Goal: Find specific page/section: Find specific page/section

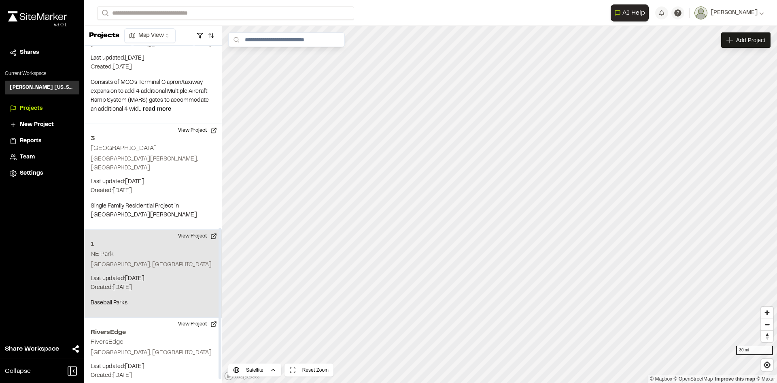
scroll to position [405, 0]
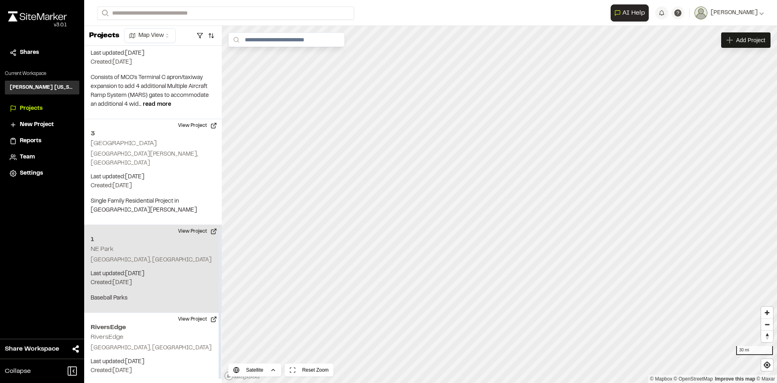
click at [169, 231] on div "[STREET_ADDRESS] Last updated: [DATE] Budget: $ Created: [DATE] Projected Compl…" at bounding box center [153, 269] width 138 height 88
click at [196, 225] on button "View Project" at bounding box center [197, 231] width 49 height 13
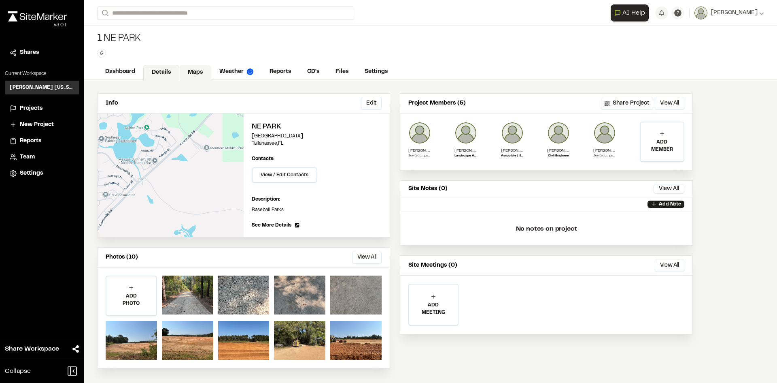
click at [199, 74] on link "Maps" at bounding box center [195, 72] width 32 height 15
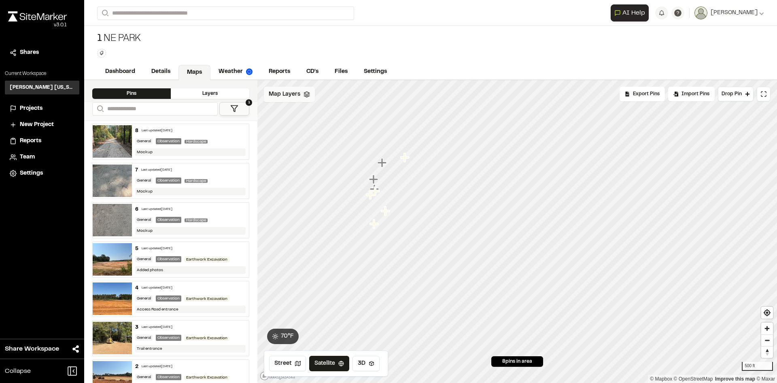
click at [298, 97] on span "Map Layers" at bounding box center [285, 94] width 32 height 9
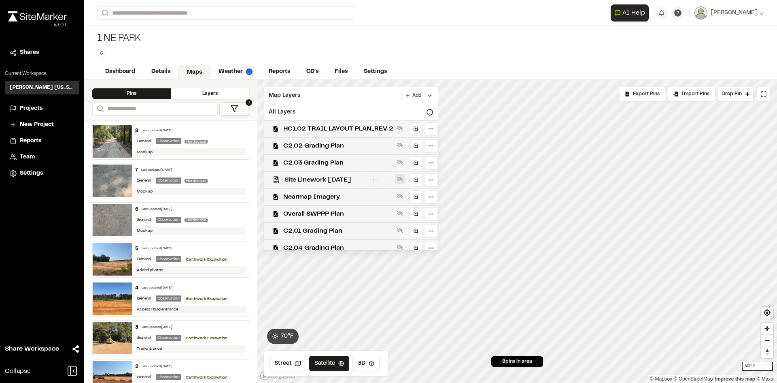
click at [398, 177] on icon at bounding box center [400, 179] width 6 height 6
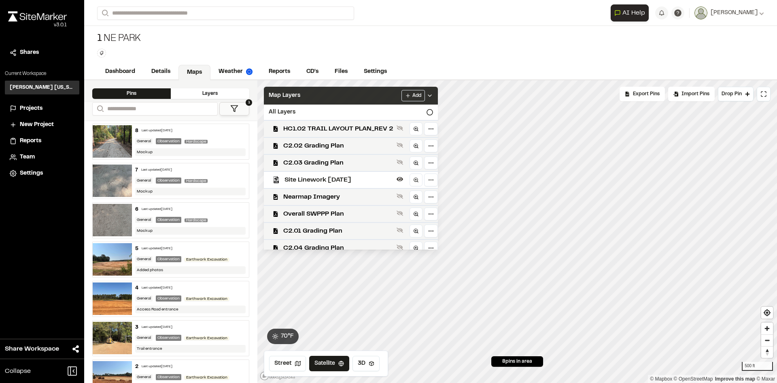
click at [397, 94] on div "Map Layers Add" at bounding box center [351, 96] width 174 height 18
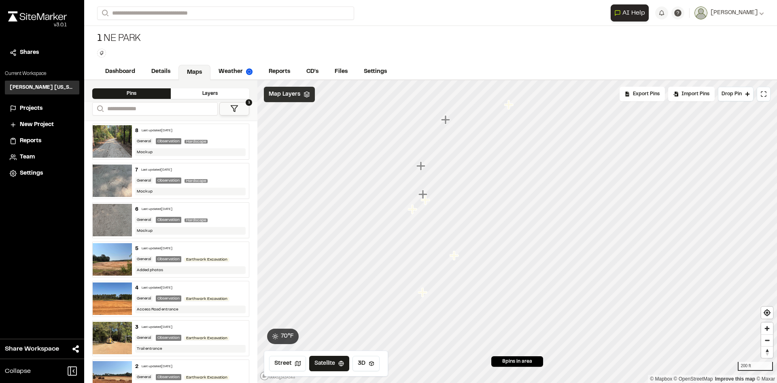
click at [287, 91] on span "Map Layers" at bounding box center [285, 94] width 32 height 9
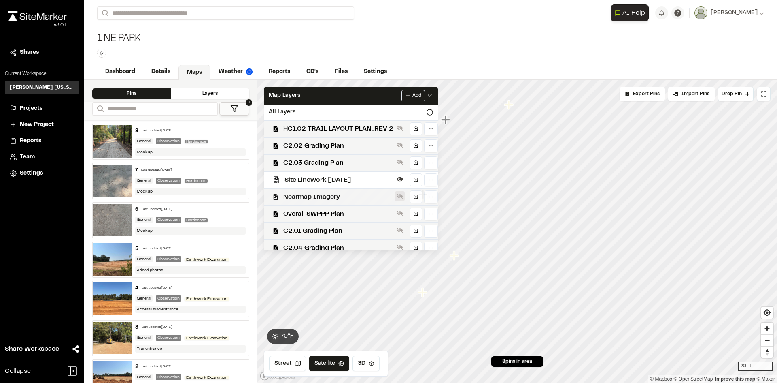
click at [401, 195] on icon at bounding box center [400, 196] width 6 height 6
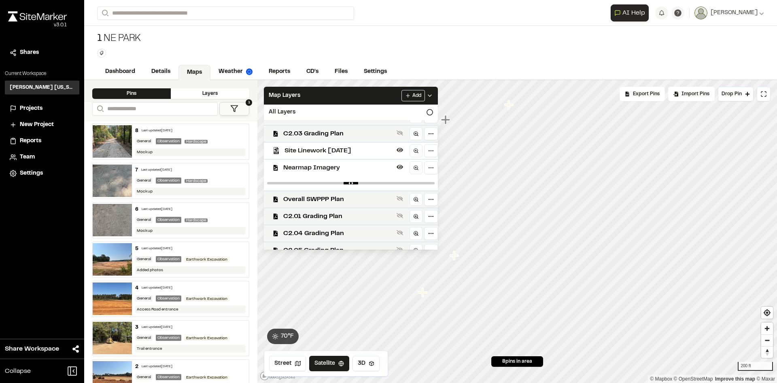
scroll to position [40, 0]
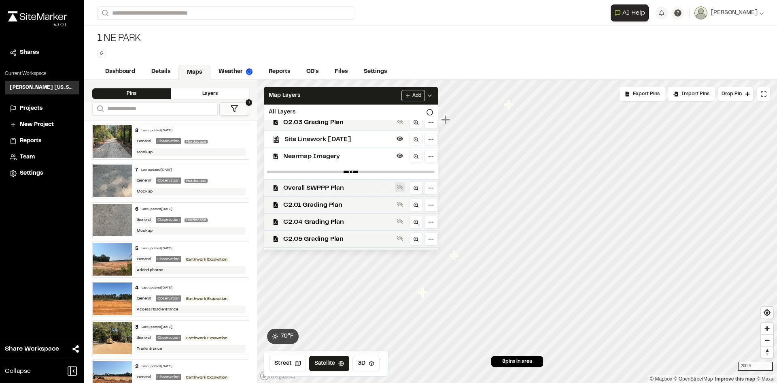
click at [399, 187] on icon at bounding box center [400, 187] width 6 height 6
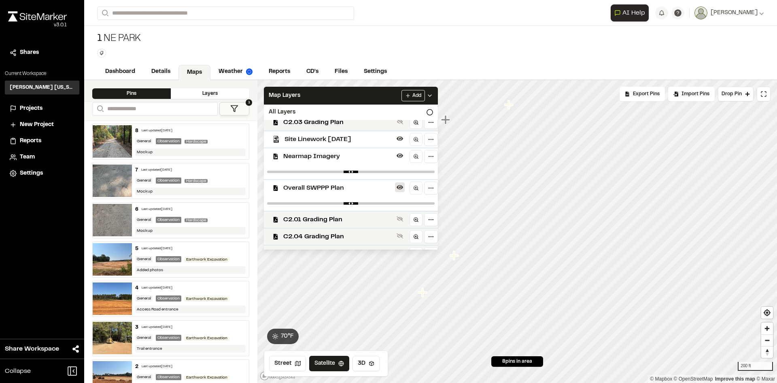
click at [399, 187] on icon at bounding box center [400, 187] width 6 height 4
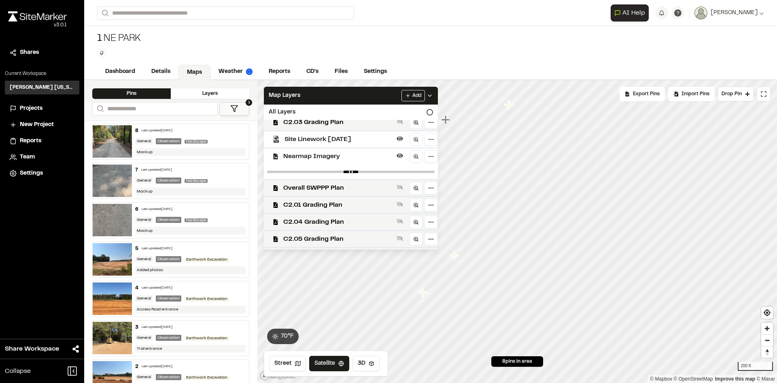
scroll to position [0, 0]
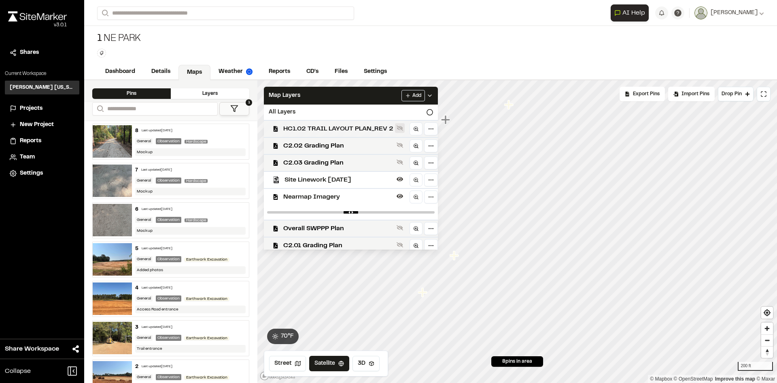
click at [403, 128] on button at bounding box center [400, 128] width 10 height 10
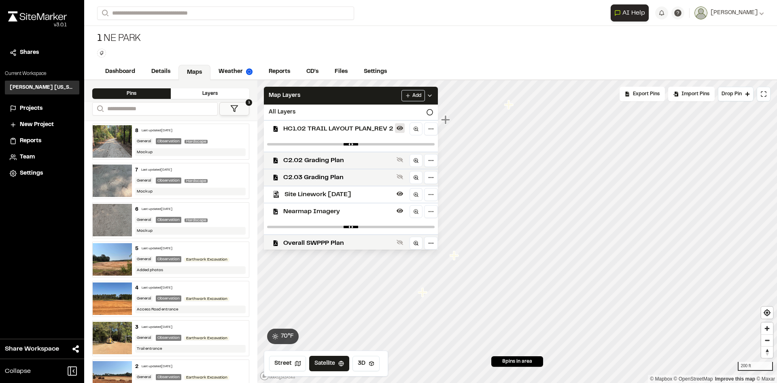
click at [401, 127] on icon at bounding box center [400, 128] width 6 height 4
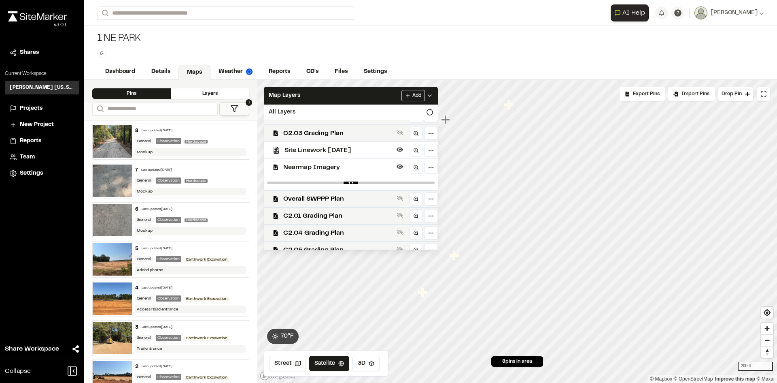
scroll to position [40, 0]
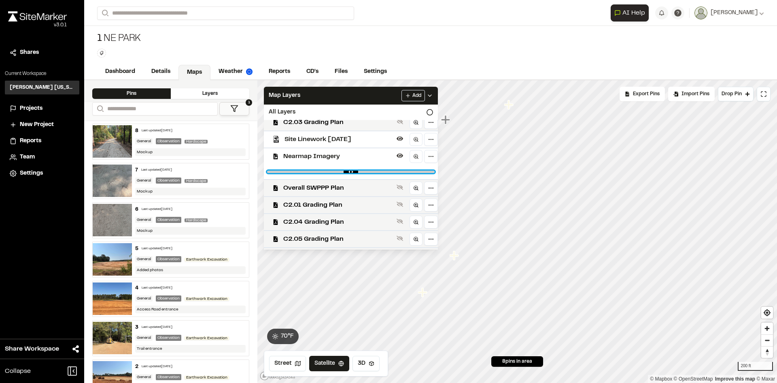
type input "****"
click at [425, 170] on input "range" at bounding box center [351, 171] width 168 height 2
click at [400, 157] on icon at bounding box center [400, 155] width 6 height 4
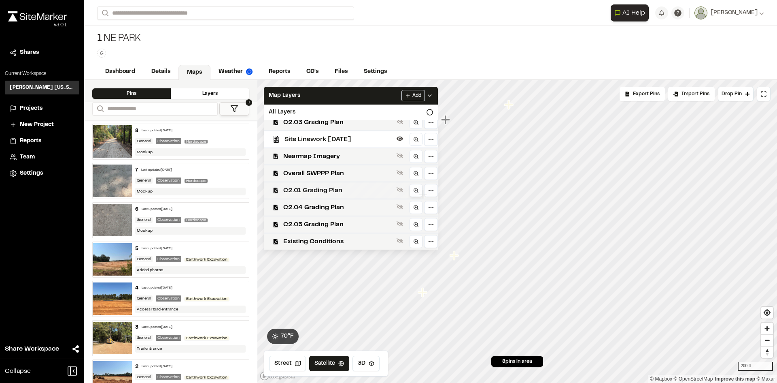
click at [417, 191] on icon at bounding box center [416, 190] width 6 height 6
click at [400, 188] on icon at bounding box center [400, 189] width 6 height 6
drag, startPoint x: 432, startPoint y: 205, endPoint x: 276, endPoint y: 202, distance: 155.5
type input "****"
click at [276, 204] on input "range" at bounding box center [351, 205] width 168 height 2
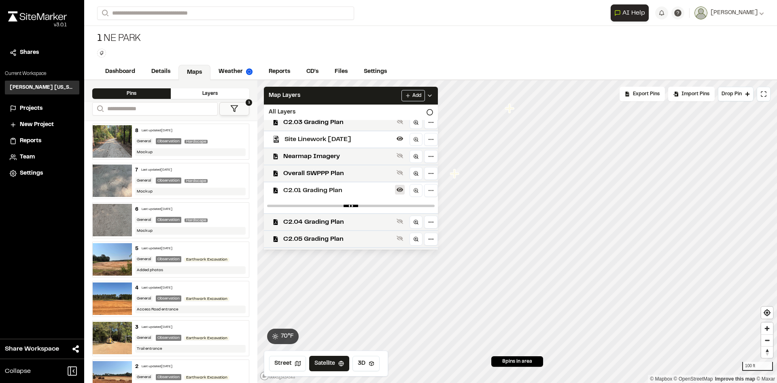
click at [402, 191] on icon at bounding box center [400, 189] width 6 height 6
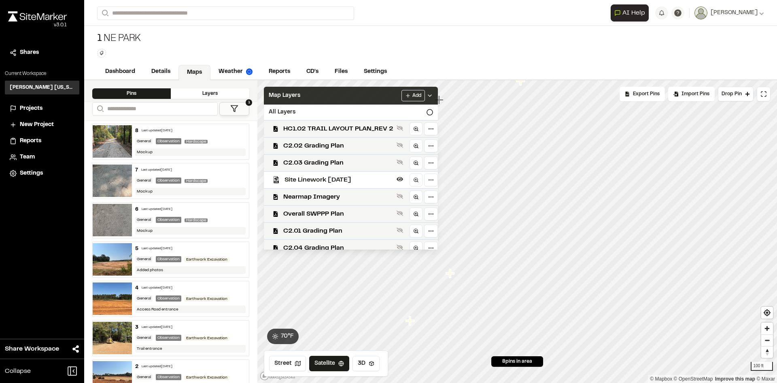
click at [438, 96] on div "Map Layers Add" at bounding box center [351, 96] width 174 height 18
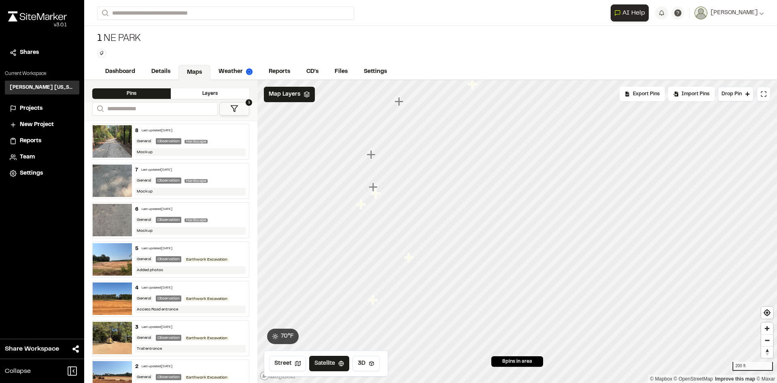
click at [440, 28] on div "1 NE Park Type Enter or comma to add tag." at bounding box center [430, 45] width 693 height 38
click at [442, 39] on div "1 NE Park Type Enter or comma to add tag." at bounding box center [430, 45] width 693 height 38
click at [478, 43] on div "1 NE Park Type Enter or comma to add tag." at bounding box center [430, 45] width 693 height 38
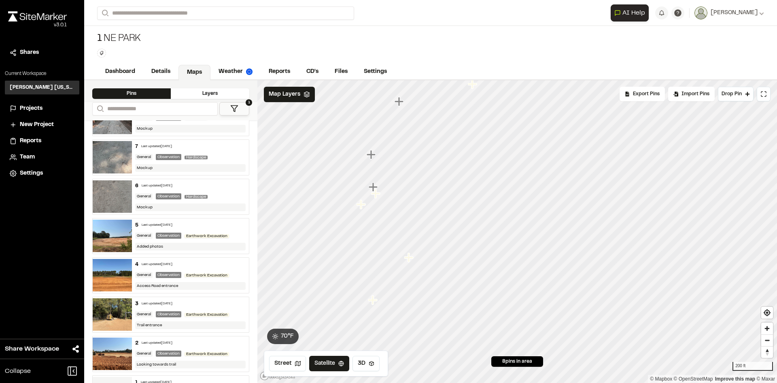
scroll to position [57, 0]
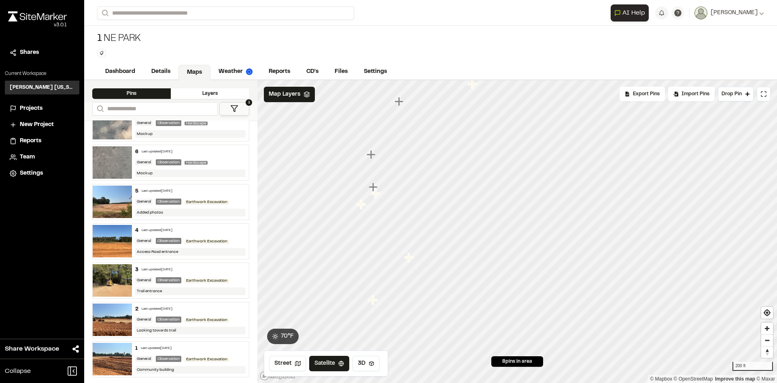
click at [345, 28] on div "1 NE Park Type Enter or comma to add tag." at bounding box center [430, 45] width 693 height 38
click at [440, 51] on div "1 NE Park Type Enter or comma to add tag." at bounding box center [430, 45] width 693 height 38
click at [541, 46] on div "1 NE Park Type Enter or comma to add tag." at bounding box center [430, 45] width 693 height 38
